Goal: Entertainment & Leisure: Consume media (video, audio)

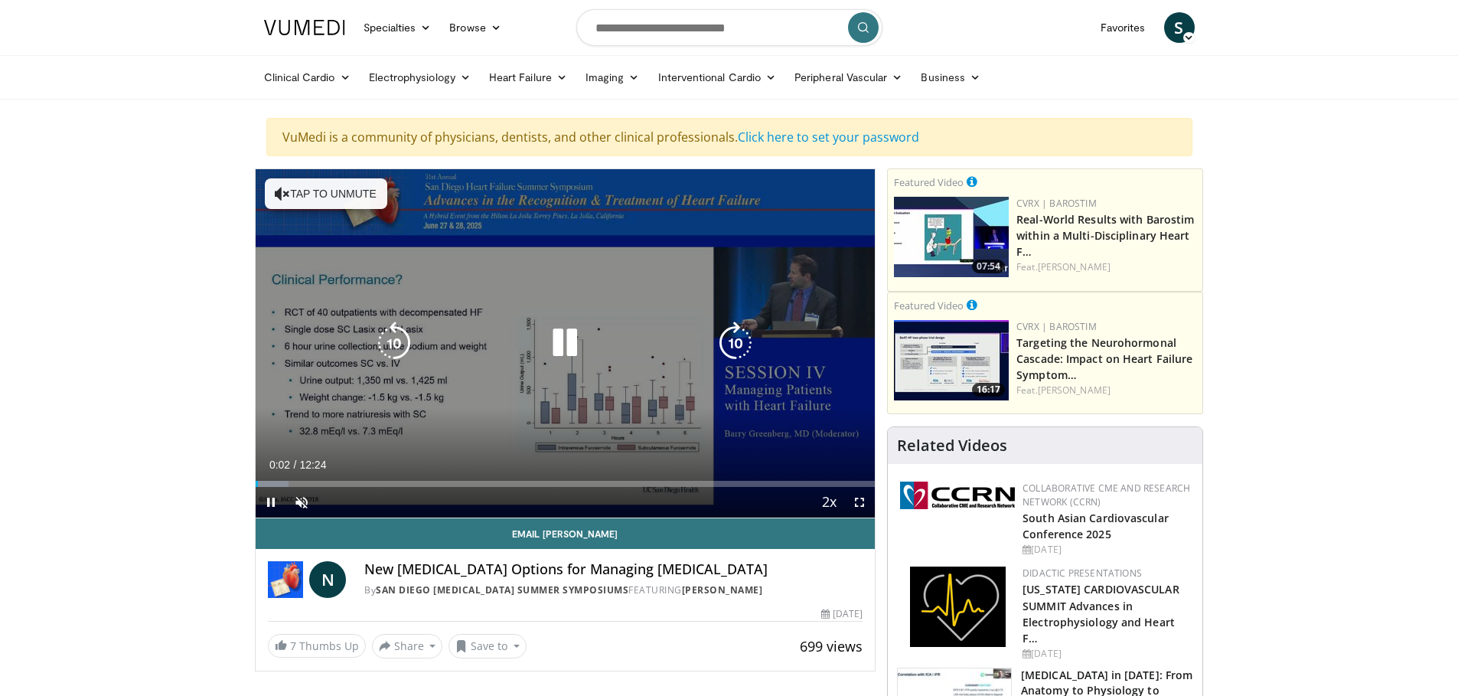
click at [304, 201] on button "Tap to unmute" at bounding box center [326, 193] width 122 height 31
click at [741, 338] on icon "Video Player" at bounding box center [735, 342] width 43 height 43
click at [740, 340] on icon "Video Player" at bounding box center [735, 342] width 43 height 43
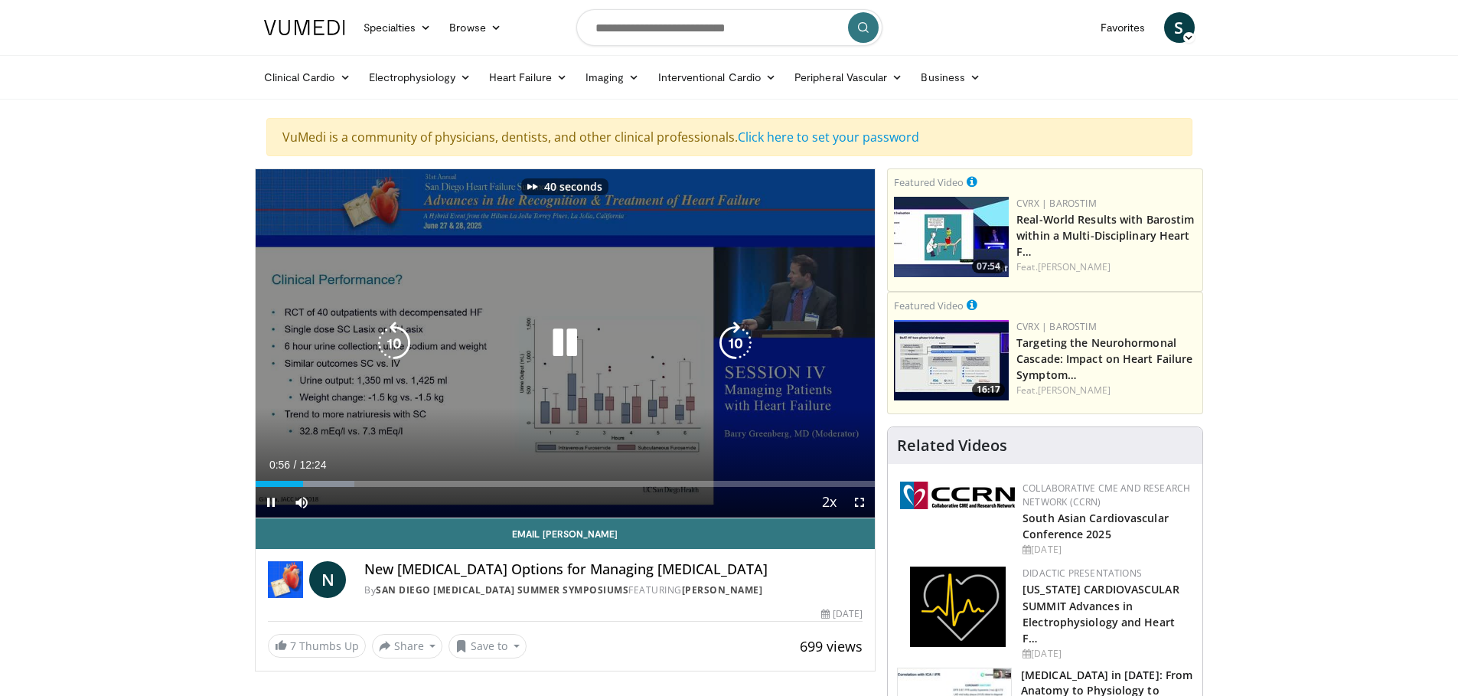
click at [740, 340] on icon "Video Player" at bounding box center [735, 342] width 43 height 43
click at [737, 341] on icon "Video Player" at bounding box center [735, 342] width 43 height 43
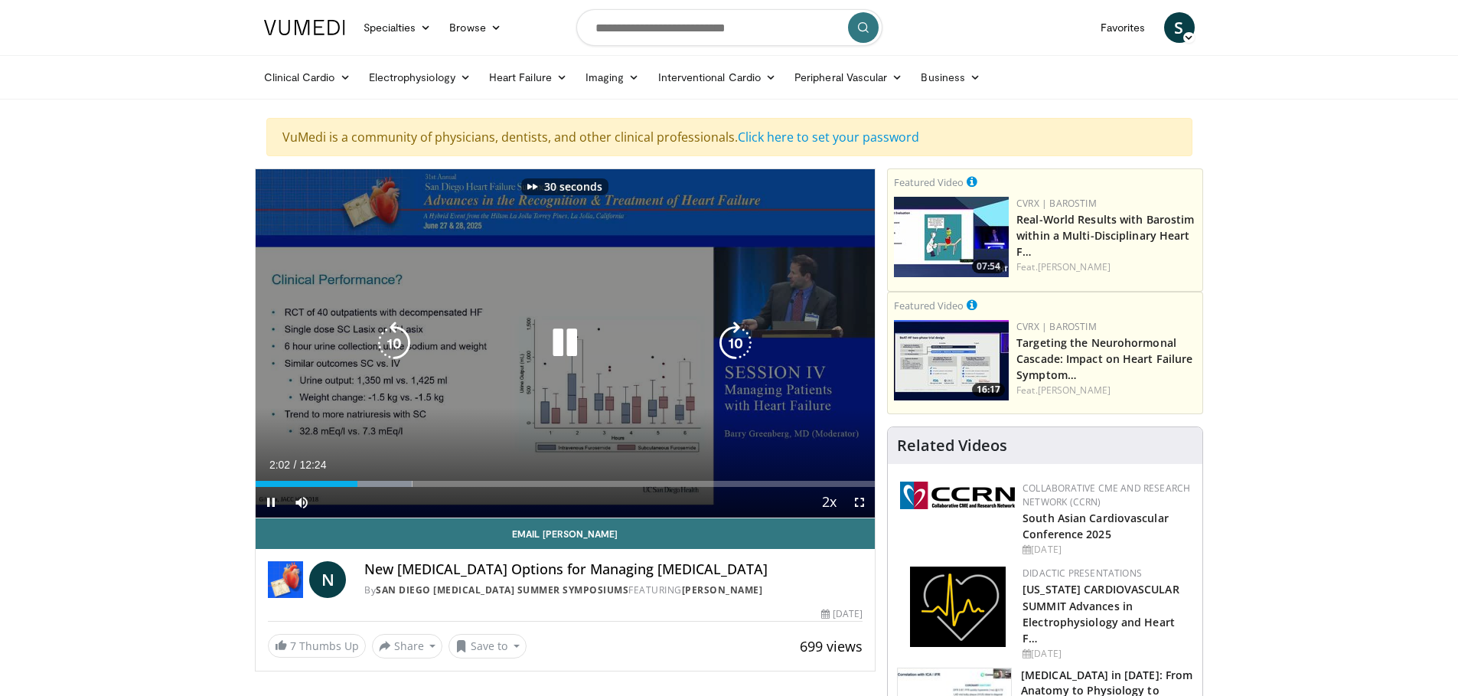
click at [737, 341] on icon "Video Player" at bounding box center [735, 342] width 43 height 43
